Goal: Transaction & Acquisition: Purchase product/service

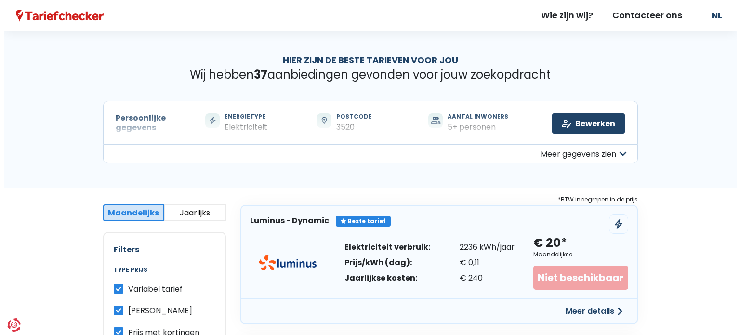
scroll to position [3148, 0]
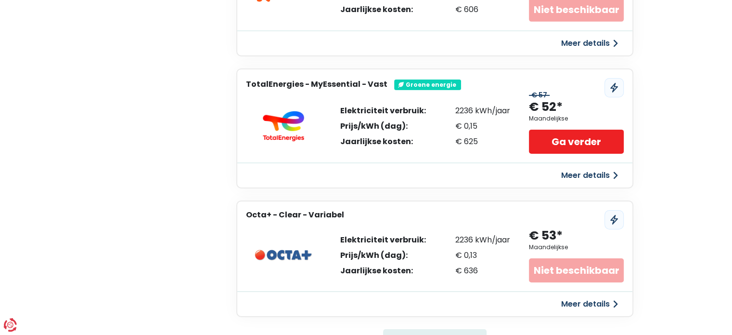
click at [586, 167] on button "Meer details" at bounding box center [590, 175] width 68 height 17
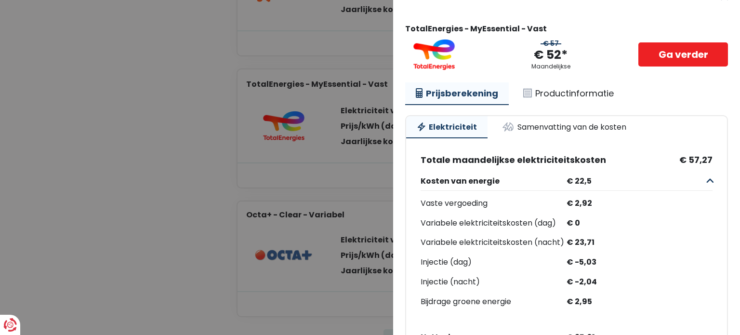
scroll to position [0, 0]
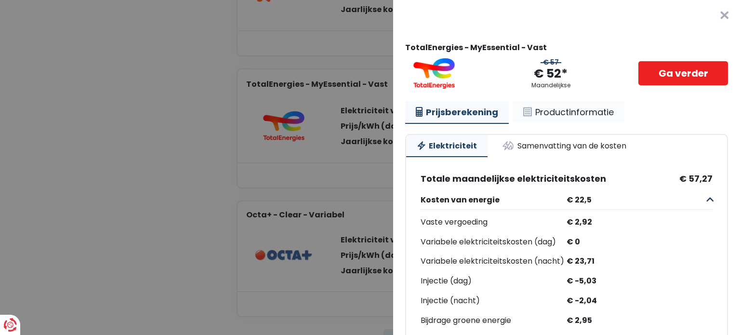
click at [546, 112] on link "Productinformatie" at bounding box center [568, 112] width 112 height 22
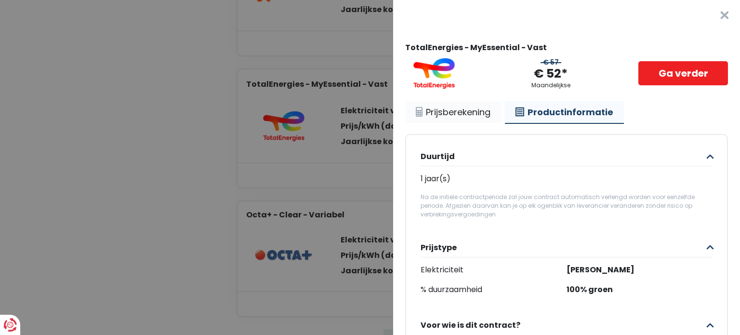
click at [466, 105] on link "Prijsberekening" at bounding box center [453, 112] width 96 height 22
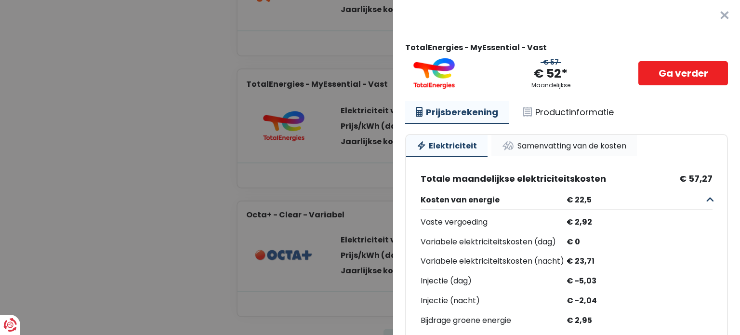
click at [564, 145] on link "Samenvatting van de kosten" at bounding box center [563, 145] width 145 height 21
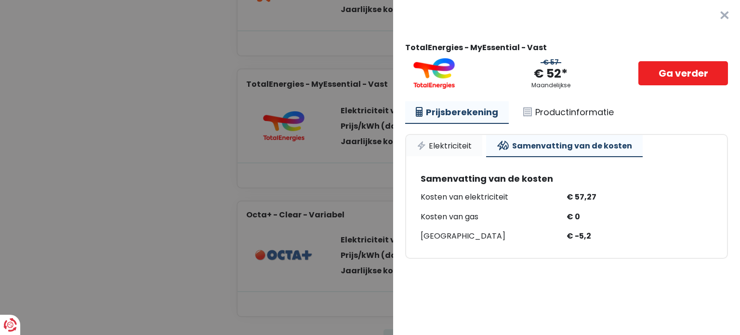
click at [448, 149] on link "Elektriciteit" at bounding box center [444, 145] width 76 height 21
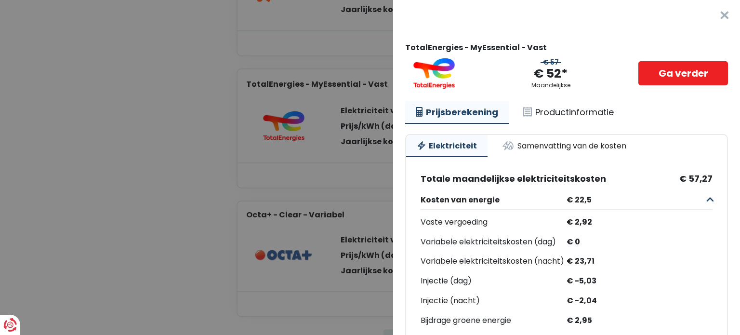
click at [365, 109] on Vast "Plus de détails - TotalEnergies × TotalEnergies - MyEssential - Vast € 57 € 52*…" at bounding box center [370, 167] width 740 height 335
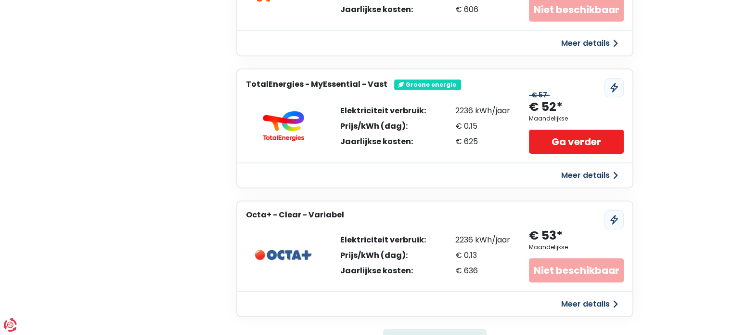
click at [595, 167] on button "Meer details" at bounding box center [590, 175] width 68 height 17
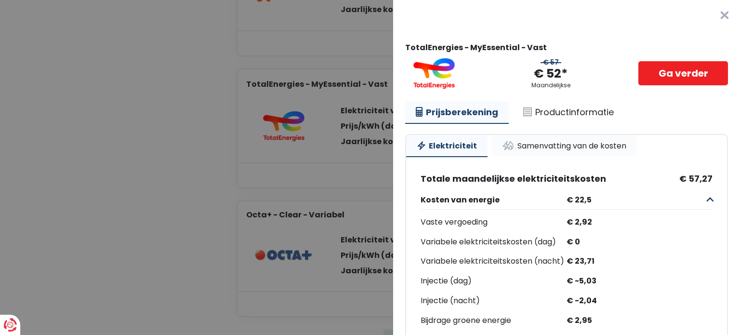
click at [543, 146] on link "Samenvatting van de kosten" at bounding box center [563, 145] width 145 height 21
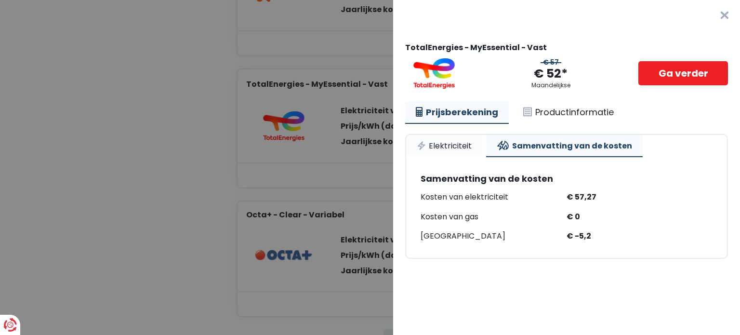
click at [455, 149] on link "Elektriciteit" at bounding box center [444, 145] width 76 height 21
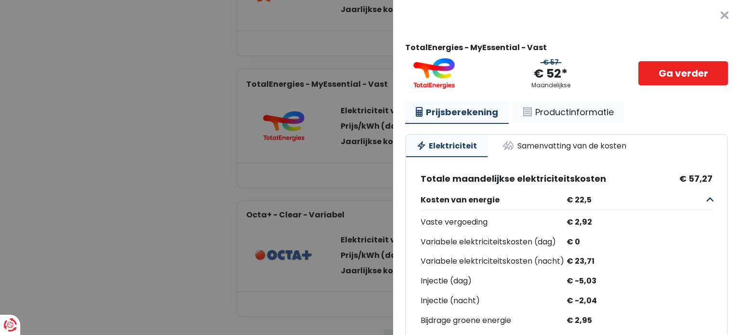
click at [550, 110] on link "Productinformatie" at bounding box center [568, 112] width 112 height 22
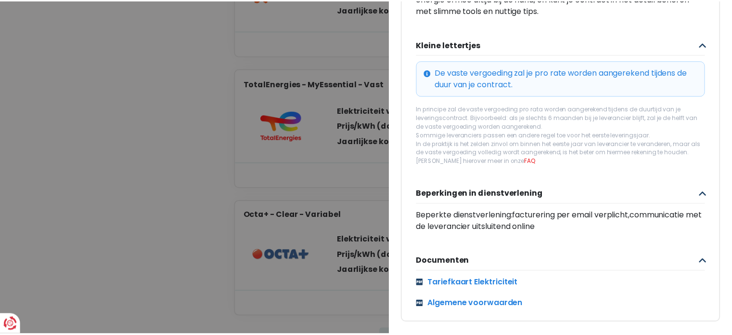
scroll to position [377, 0]
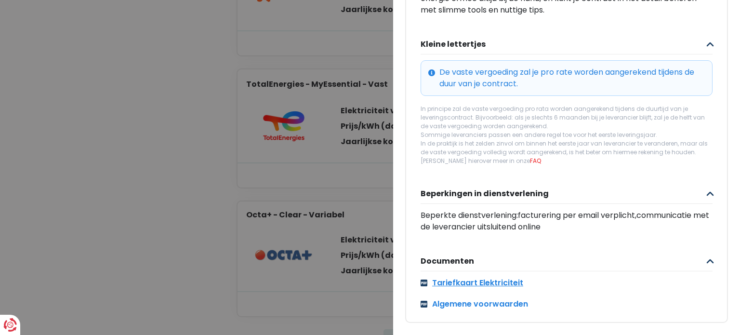
click at [495, 278] on link "Tariefkaart Elektriciteit" at bounding box center [566, 283] width 292 height 12
click at [373, 122] on Vast "Plus de détails - TotalEnergies × TotalEnergies - MyEssential - Vast € 57 € 52*…" at bounding box center [370, 167] width 740 height 335
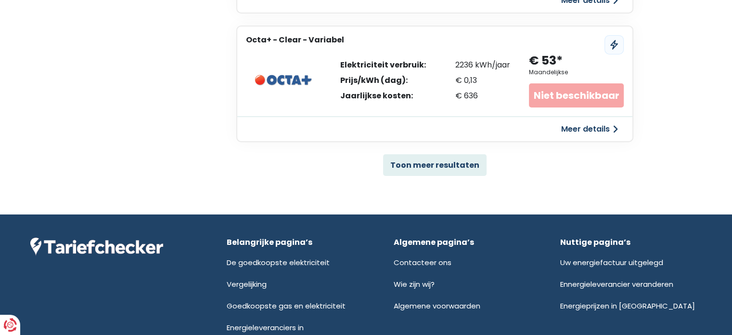
scroll to position [3341, 0]
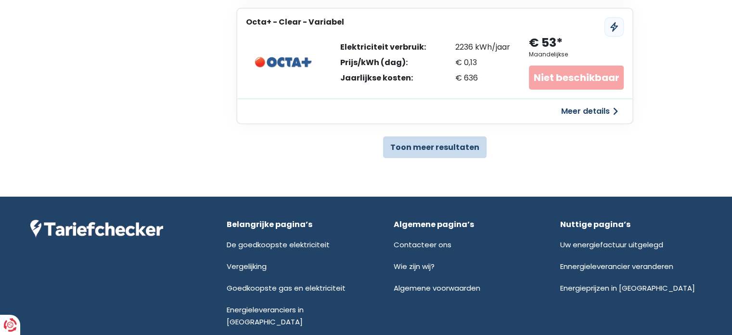
click at [440, 136] on button "Toon meer resultaten" at bounding box center [435, 147] width 104 height 22
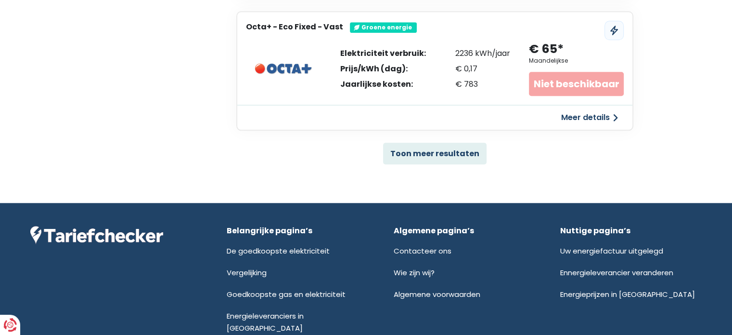
scroll to position [4646, 0]
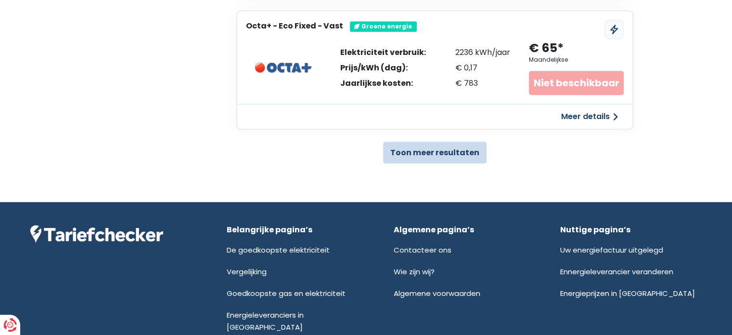
click at [452, 142] on button "Toon meer resultaten" at bounding box center [435, 153] width 104 height 22
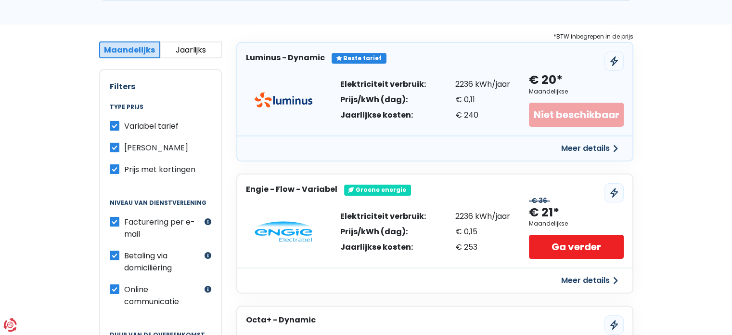
scroll to position [167, 0]
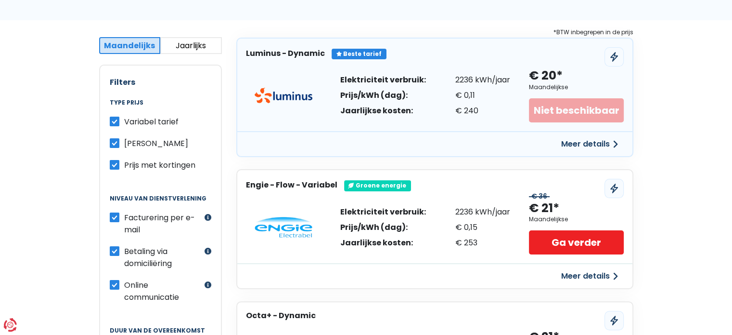
click at [124, 121] on label "Variabel tarief" at bounding box center [151, 122] width 54 height 12
click at [116, 121] on input "Variabel tarief" at bounding box center [115, 121] width 10 height 10
checkbox input "false"
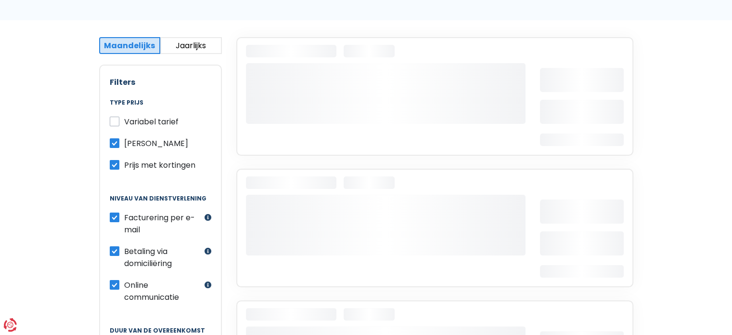
click at [124, 164] on label "Prijs met kortingen" at bounding box center [159, 165] width 71 height 12
click at [114, 164] on input "Prijs met kortingen" at bounding box center [115, 164] width 10 height 10
checkbox input "false"
click at [178, 50] on button "Jaarlijks" at bounding box center [191, 45] width 62 height 17
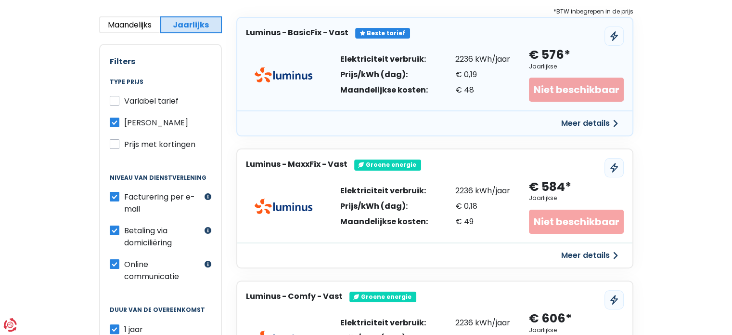
scroll to position [263, 0]
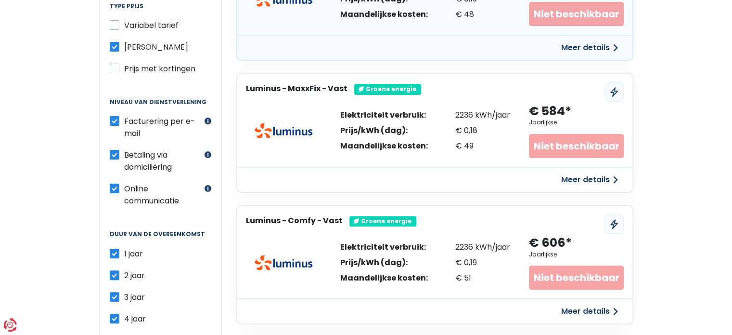
click at [112, 144] on div "Facturering per e-mail Met inbegrip van aanbiedingen waarbij de facturering uit…" at bounding box center [161, 160] width 102 height 91
click at [124, 151] on label "Betaling via domiciliëring" at bounding box center [163, 161] width 78 height 24
click at [112, 151] on input "Betaling via domiciliëring" at bounding box center [115, 154] width 10 height 10
checkbox input "false"
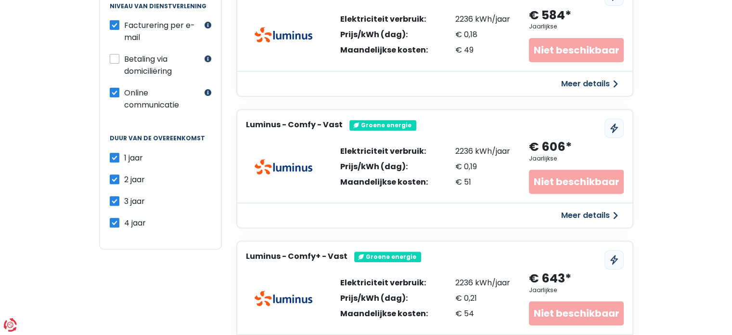
scroll to position [360, 0]
drag, startPoint x: 116, startPoint y: 214, endPoint x: 113, endPoint y: 209, distance: 5.2
click at [124, 216] on label "4 jaar" at bounding box center [135, 222] width 22 height 12
click at [114, 216] on input "4 jaar" at bounding box center [115, 221] width 10 height 10
checkbox input "false"
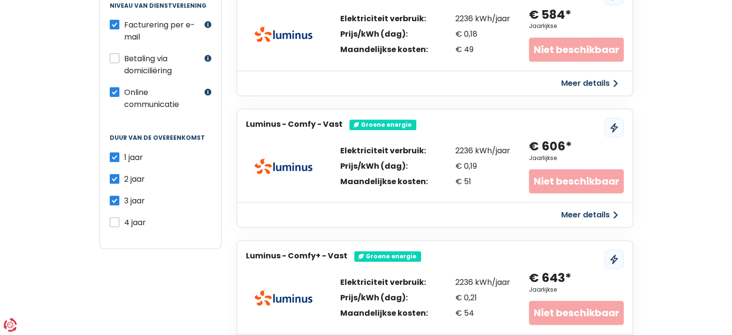
drag, startPoint x: 113, startPoint y: 200, endPoint x: 115, endPoint y: 195, distance: 5.0
click at [113, 199] on div "1 jaar 2 jaar 3 jaar 4 jaar" at bounding box center [161, 189] width 102 height 77
click at [124, 195] on label "3 jaar" at bounding box center [134, 201] width 21 height 12
click at [115, 195] on input "3 jaar" at bounding box center [115, 200] width 10 height 10
checkbox input "false"
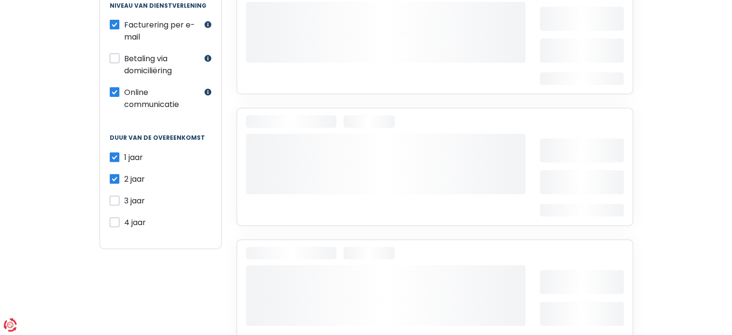
click at [124, 173] on label "2 jaar" at bounding box center [134, 179] width 21 height 12
click at [116, 173] on input "2 jaar" at bounding box center [115, 178] width 10 height 10
checkbox input "false"
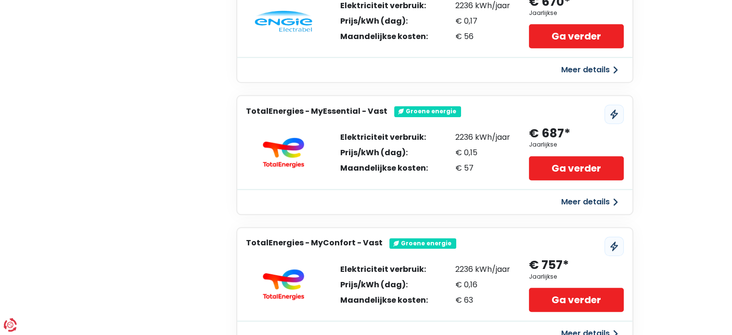
scroll to position [745, 0]
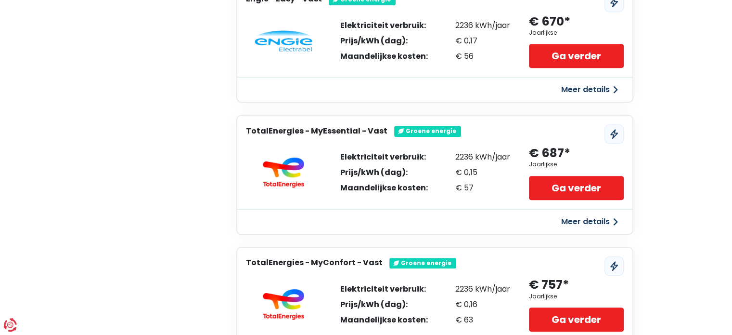
drag, startPoint x: 345, startPoint y: 151, endPoint x: 475, endPoint y: 177, distance: 132.1
click at [475, 177] on div "Elektriciteit verbruik: Prijs/kWh (dag): Maandelijkse kosten: 2236 kWh/jaar € 0…" at bounding box center [425, 172] width 170 height 39
click at [456, 153] on div "2236 kWh/jaar" at bounding box center [483, 157] width 55 height 8
click at [561, 181] on link "Ga verder" at bounding box center [576, 188] width 94 height 24
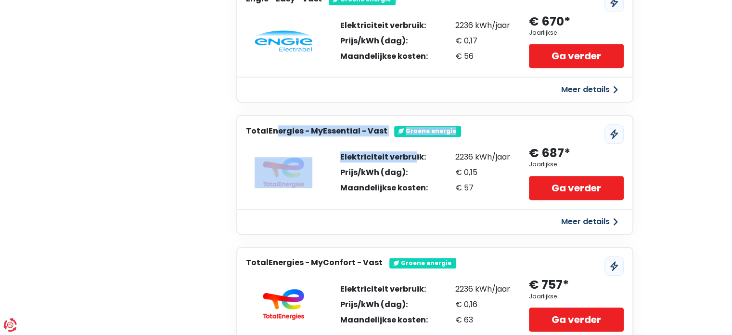
drag, startPoint x: 247, startPoint y: 127, endPoint x: 396, endPoint y: 150, distance: 150.1
click at [385, 139] on div "TotalEnergies - MyEssential - Vast Gesponsord Groene energie Elektriciteit verb…" at bounding box center [434, 174] width 397 height 119
click at [570, 182] on link "Ga verder" at bounding box center [576, 188] width 94 height 24
click at [315, 107] on div "Luminus - Comfy - Vast Beste tarief Groene energie Elektriciteit verbruik: Prij…" at bounding box center [434, 45] width 397 height 1170
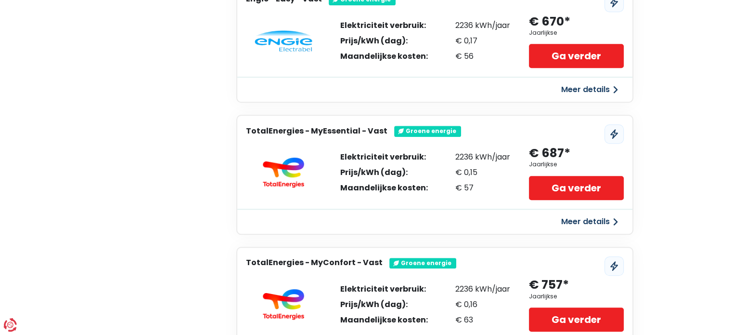
drag, startPoint x: 547, startPoint y: 150, endPoint x: 591, endPoint y: 149, distance: 43.8
click at [591, 149] on div "€ 687* Jaarlijkse Ga verder" at bounding box center [576, 172] width 94 height 54
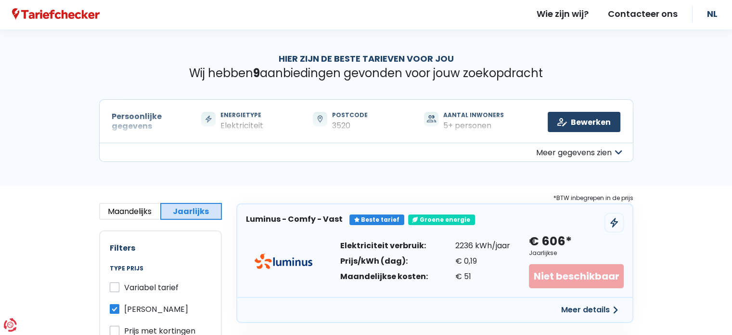
scroll to position [0, 0]
